Goal: Information Seeking & Learning: Find specific page/section

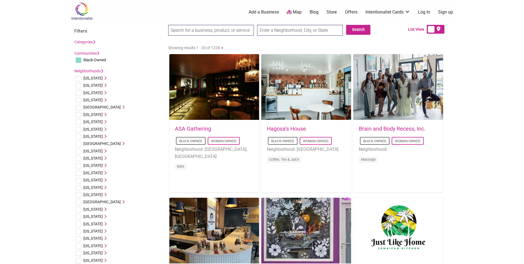
click at [283, 28] on input "text" at bounding box center [300, 30] width 86 height 11
click at [273, 30] on input "text" at bounding box center [300, 30] width 86 height 11
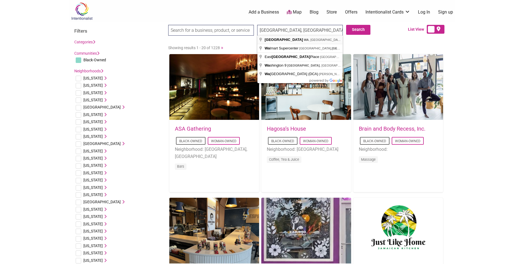
type input "[GEOGRAPHIC_DATA], [GEOGRAPHIC_DATA], [GEOGRAPHIC_DATA]"
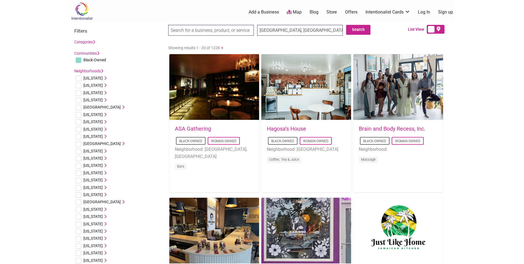
click at [211, 31] on input "search" at bounding box center [211, 30] width 86 height 11
type input "Black owned business"
click at [353, 29] on button "Search" at bounding box center [358, 30] width 24 height 10
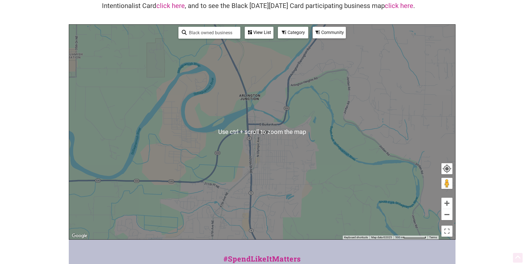
scroll to position [55, 0]
